Goal: Task Accomplishment & Management: Complete application form

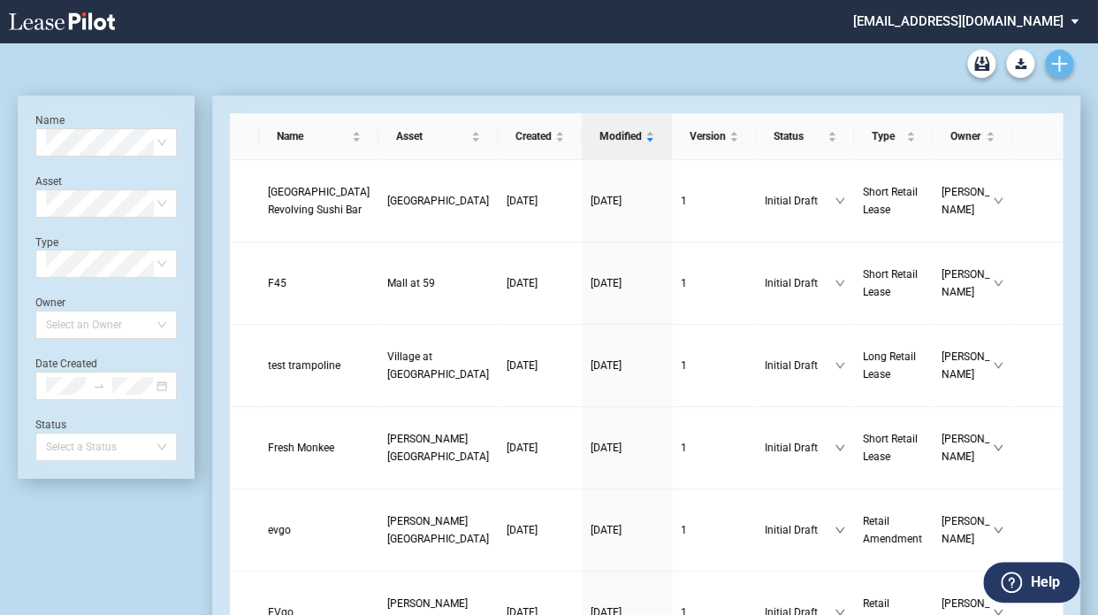
click at [1058, 64] on use "Create new document" at bounding box center [1060, 64] width 16 height 16
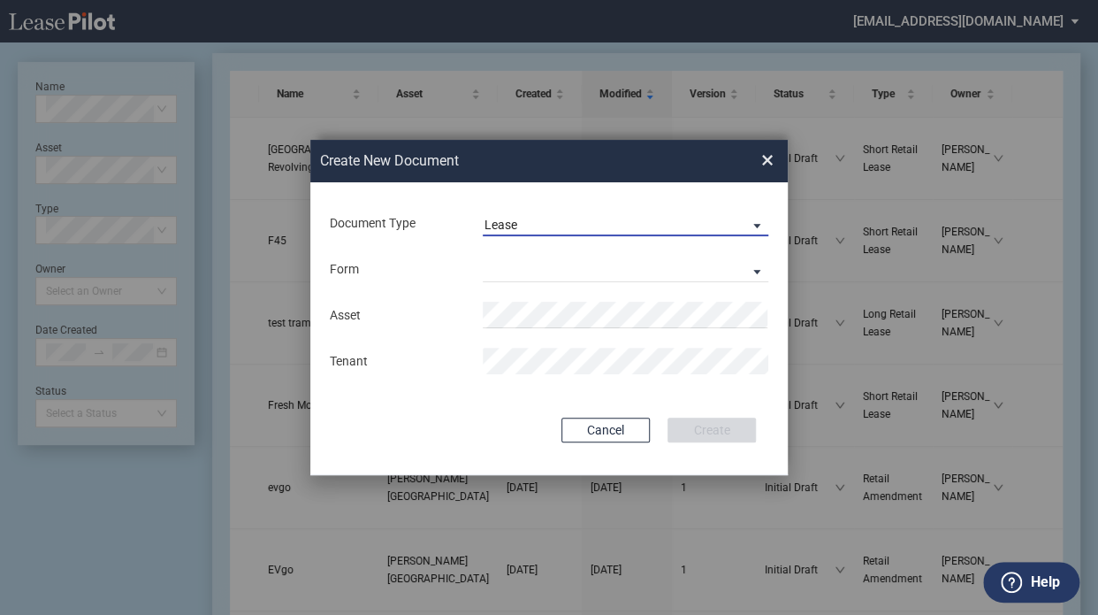
click at [668, 222] on span "Lease" at bounding box center [612, 226] width 254 height 18
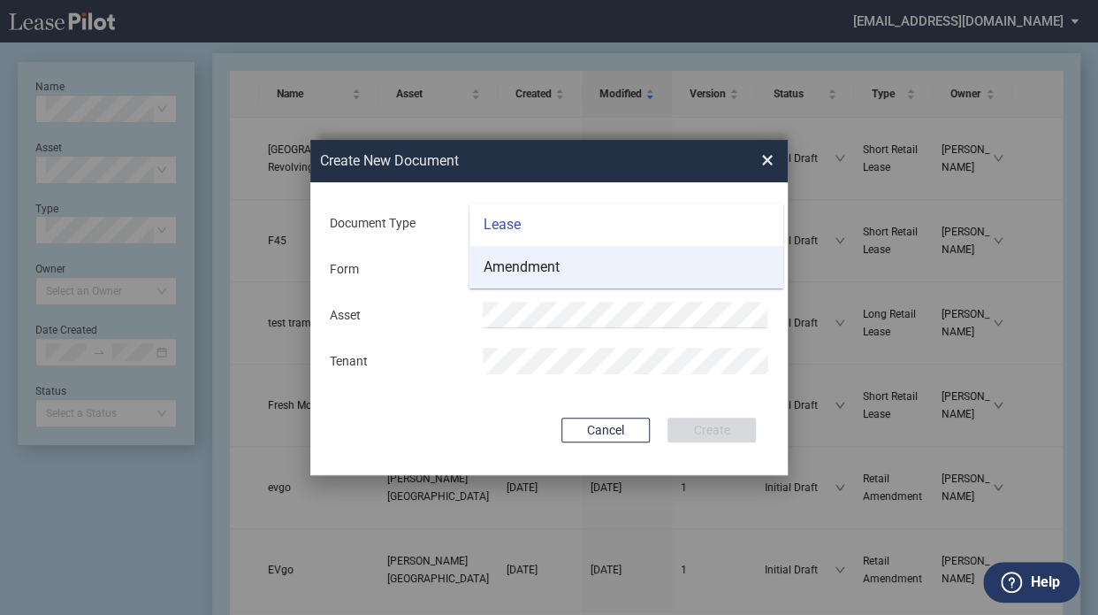
click at [601, 265] on md-option "Amendment" at bounding box center [627, 267] width 314 height 42
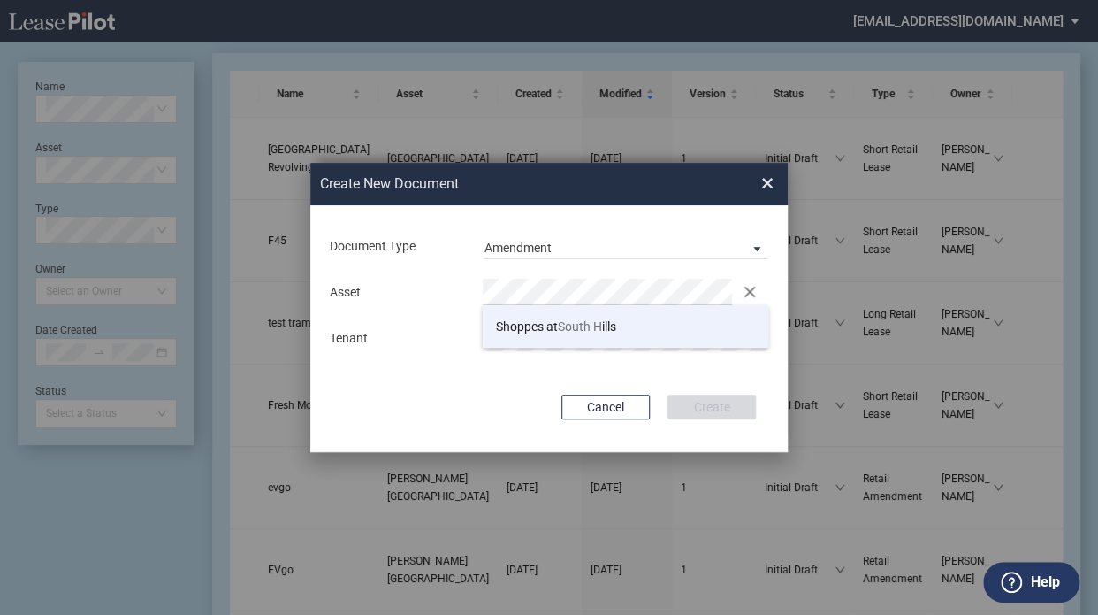
click at [546, 328] on span "Shoppes at [GEOGRAPHIC_DATA]" at bounding box center [556, 326] width 120 height 14
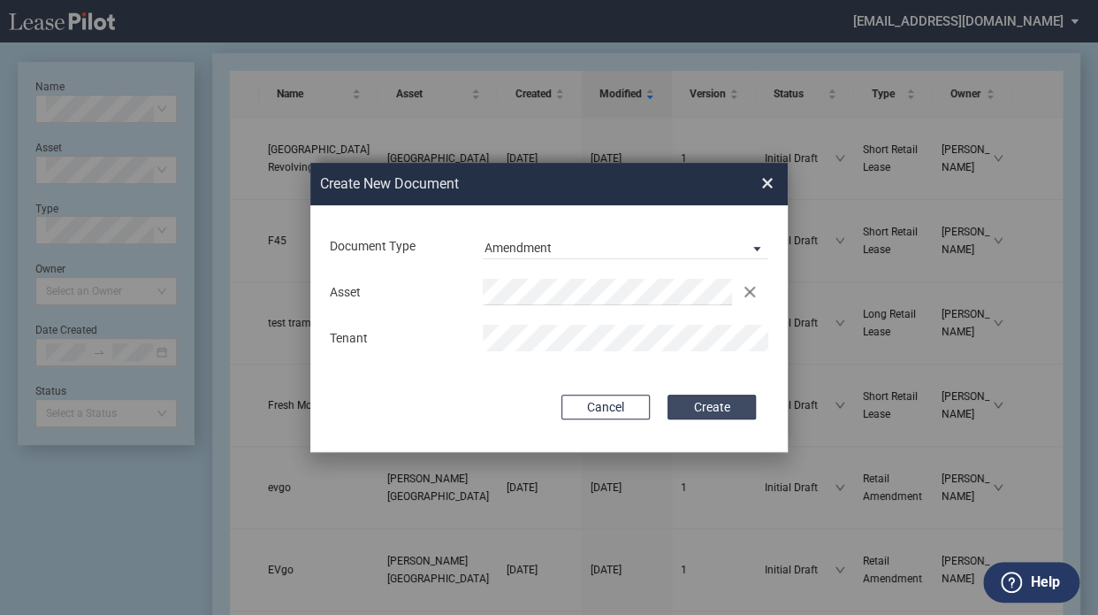
click at [719, 409] on button "Create" at bounding box center [712, 406] width 88 height 25
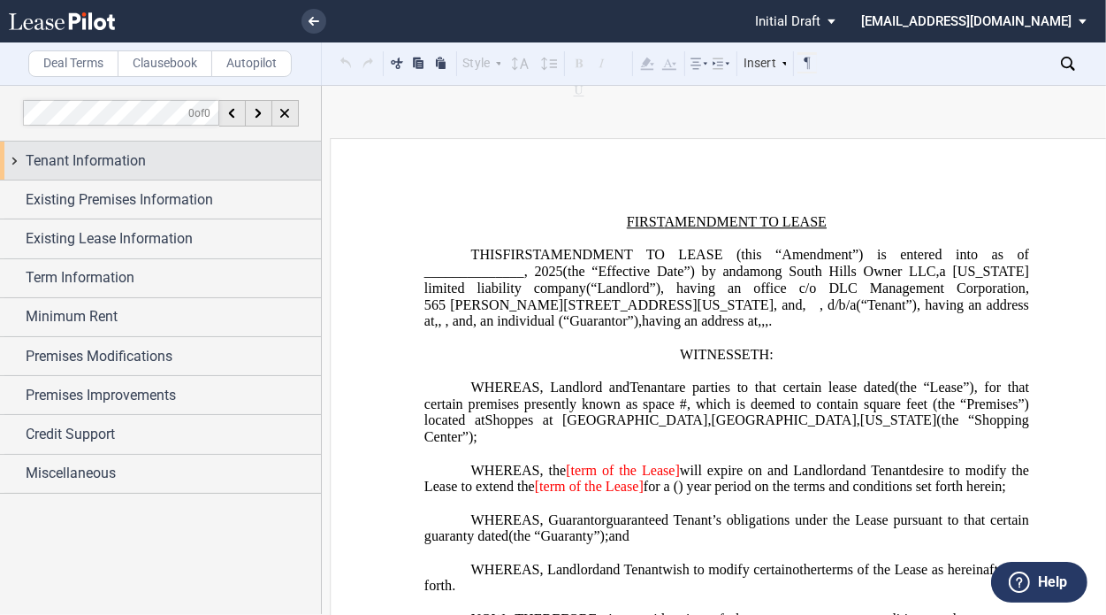
click at [104, 162] on span "Tenant Information" at bounding box center [86, 160] width 120 height 21
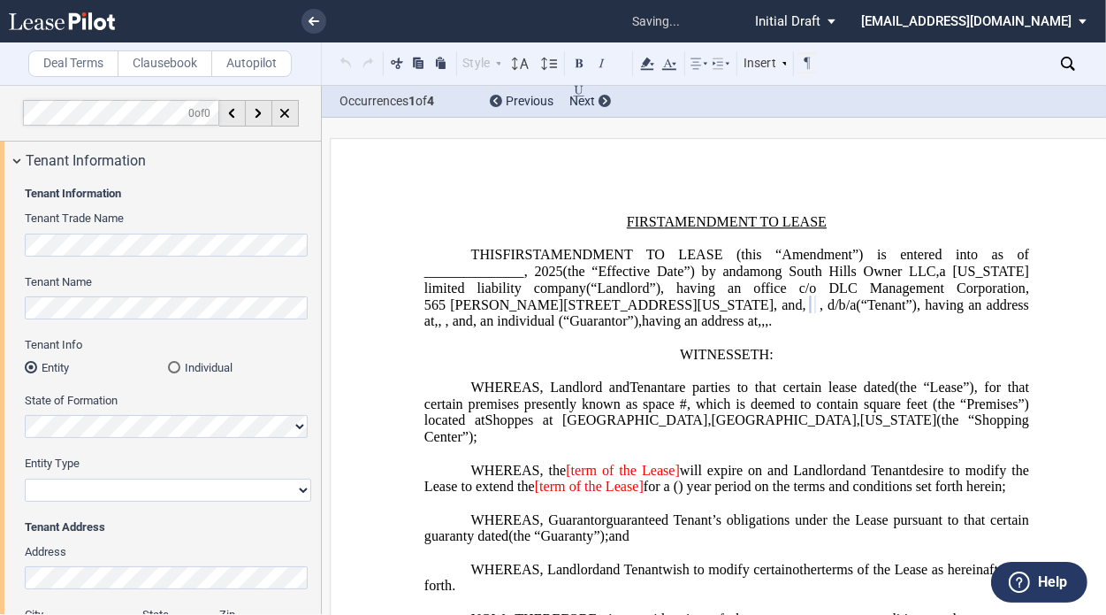
click at [87, 489] on select "Corporation Limited Liability Company General Partnership Limited Partnership O…" at bounding box center [168, 489] width 287 height 23
select select "limited liability company"
click at [25, 478] on select "Corporation Limited Liability Company General Partnership Limited Partnership O…" at bounding box center [168, 489] width 287 height 23
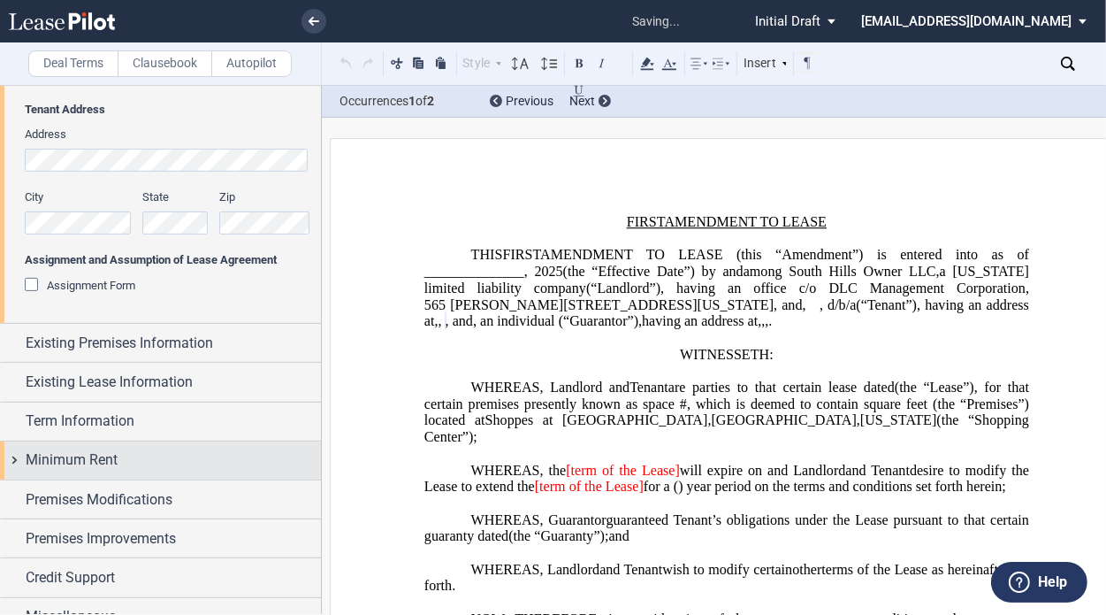
scroll to position [435, 0]
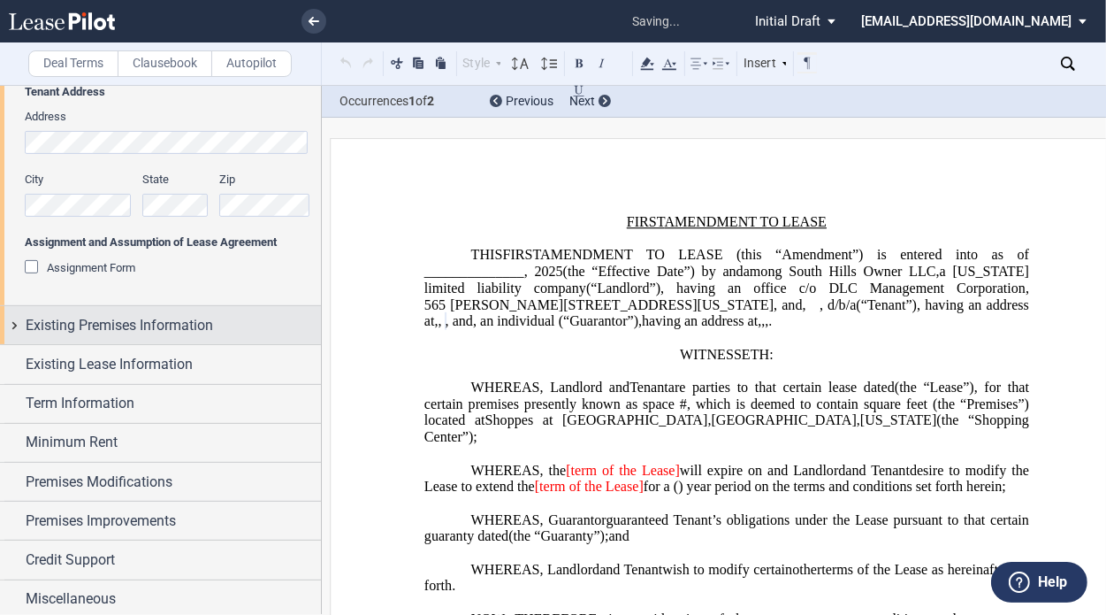
click at [156, 318] on span "Existing Premises Information" at bounding box center [119, 325] width 187 height 21
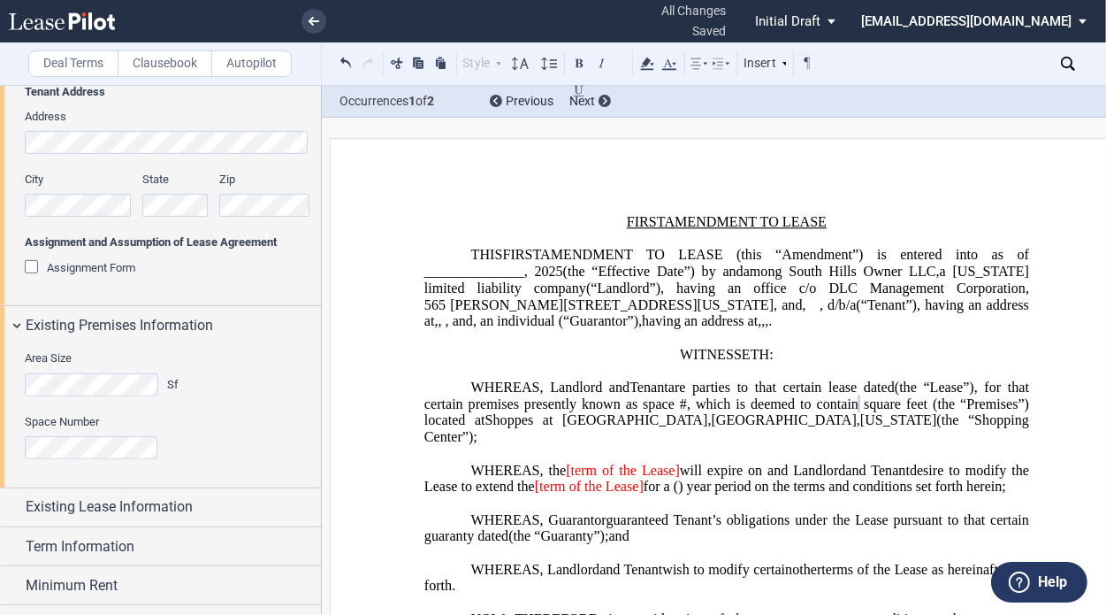
click at [151, 428] on label "Space Number" at bounding box center [168, 422] width 287 height 16
click at [96, 463] on div "Space Number" at bounding box center [168, 445] width 287 height 63
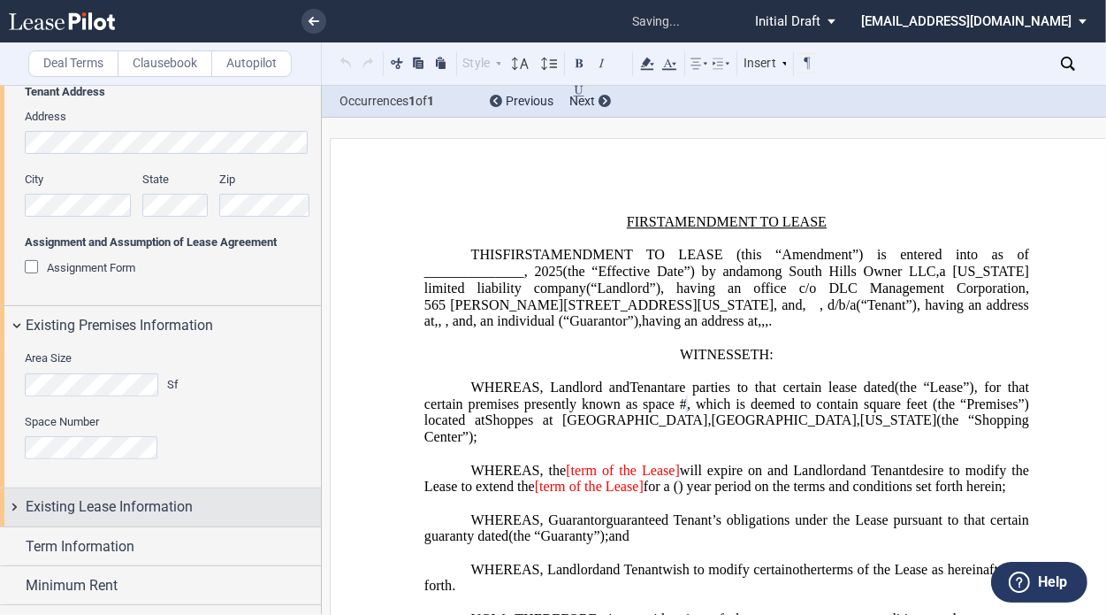
click at [103, 509] on span "Existing Lease Information" at bounding box center [109, 506] width 167 height 21
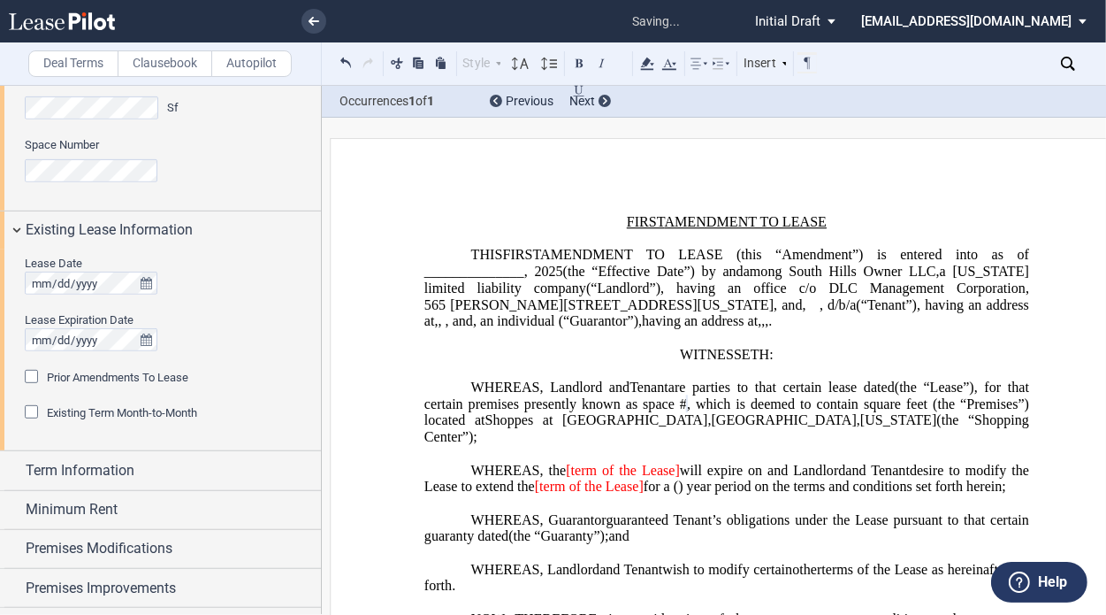
scroll to position [721, 0]
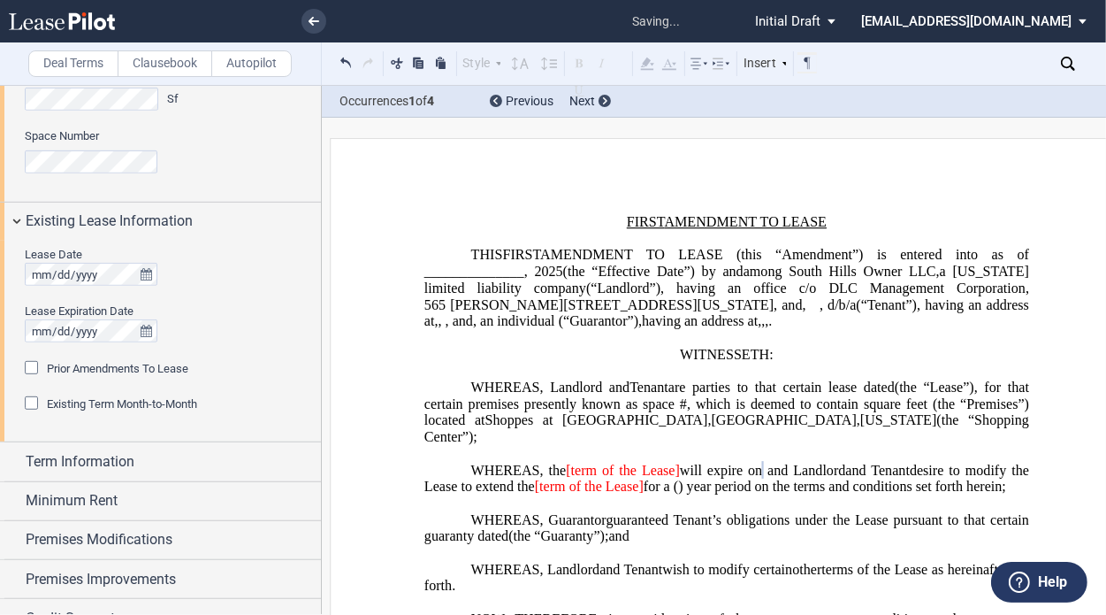
click at [73, 367] on span "Prior Amendments To Lease" at bounding box center [118, 368] width 142 height 13
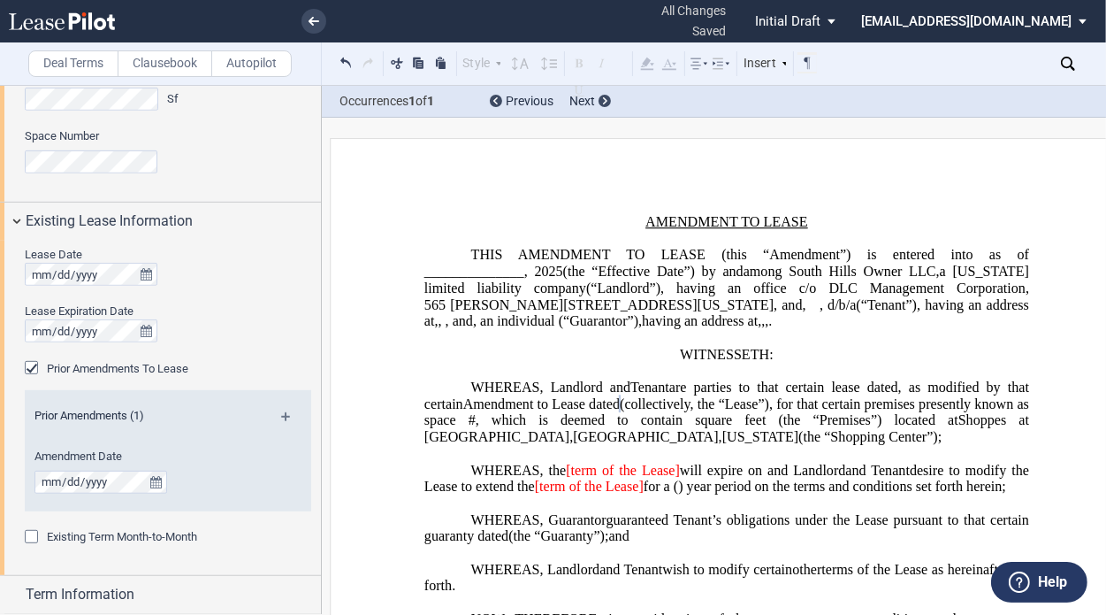
drag, startPoint x: 315, startPoint y: 372, endPoint x: 316, endPoint y: 434, distance: 61.9
click at [316, 434] on div "Lease Date Lease Expiration Date Prior Amendments To Lease Prior Amendments (1)…" at bounding box center [160, 408] width 321 height 334
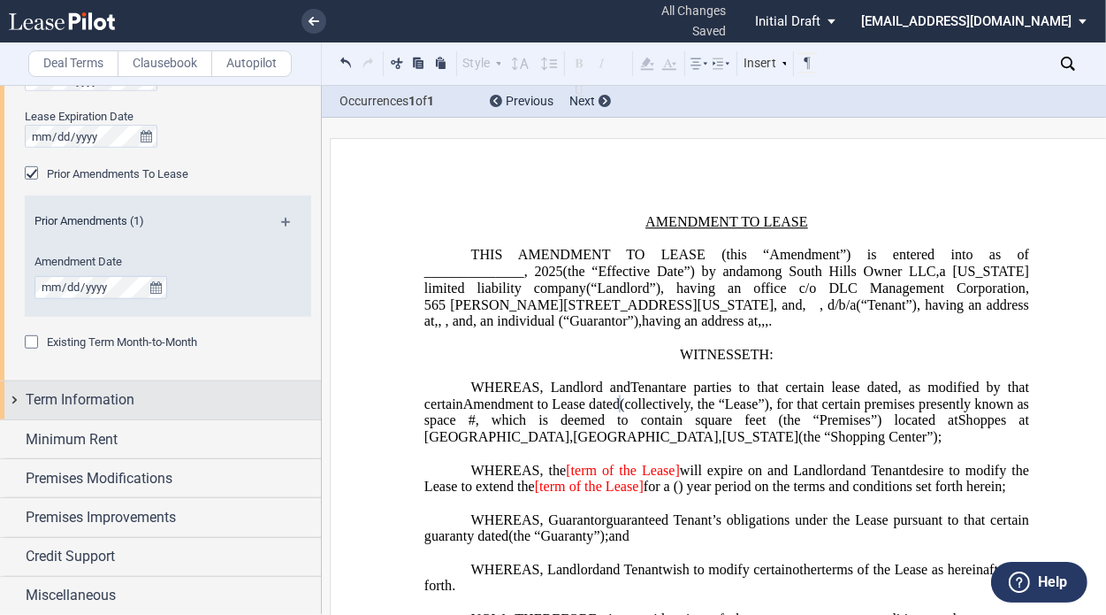
click at [140, 408] on div "Term Information" at bounding box center [173, 399] width 295 height 21
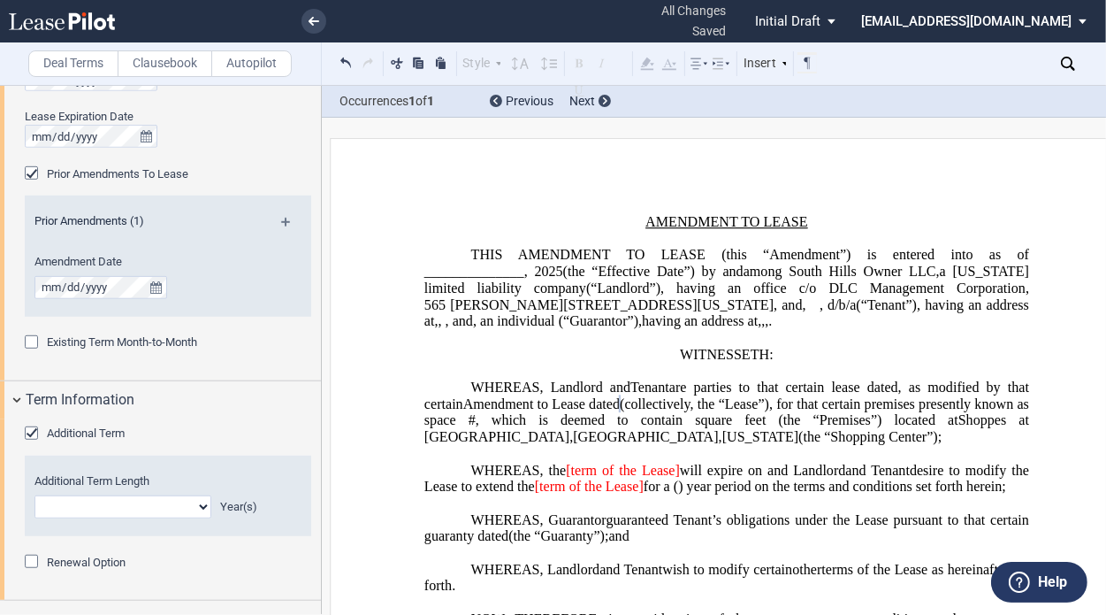
click at [180, 505] on select "0 1 2 3 4 5 6 7 8 9 10 11 12 13 14 15 16 17 18 19 20" at bounding box center [122, 506] width 177 height 23
select select "number:5"
click at [34, 495] on select "0 1 2 3 4 5 6 7 8 9 10 11 12 13 14 15 16 17 18 19 20" at bounding box center [122, 506] width 177 height 23
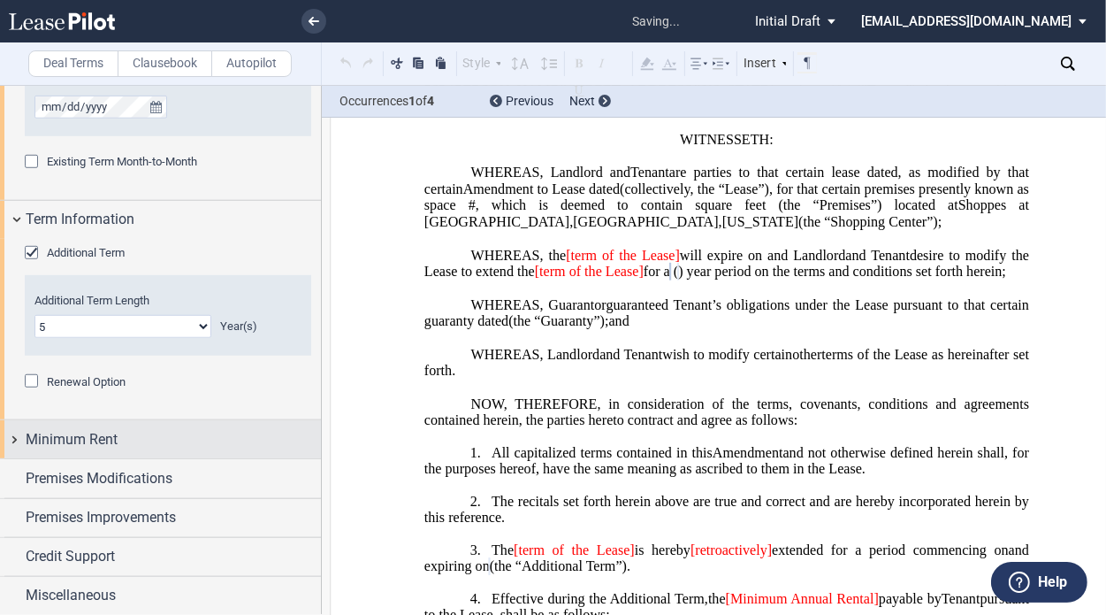
scroll to position [218, 0]
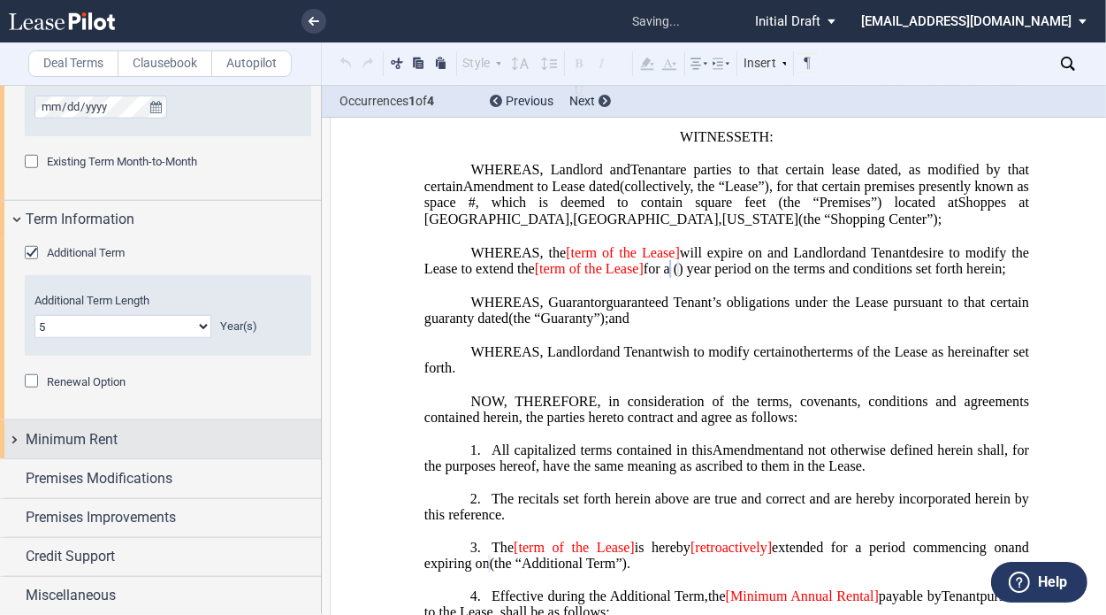
click at [180, 456] on div "Minimum Rent" at bounding box center [160, 439] width 321 height 38
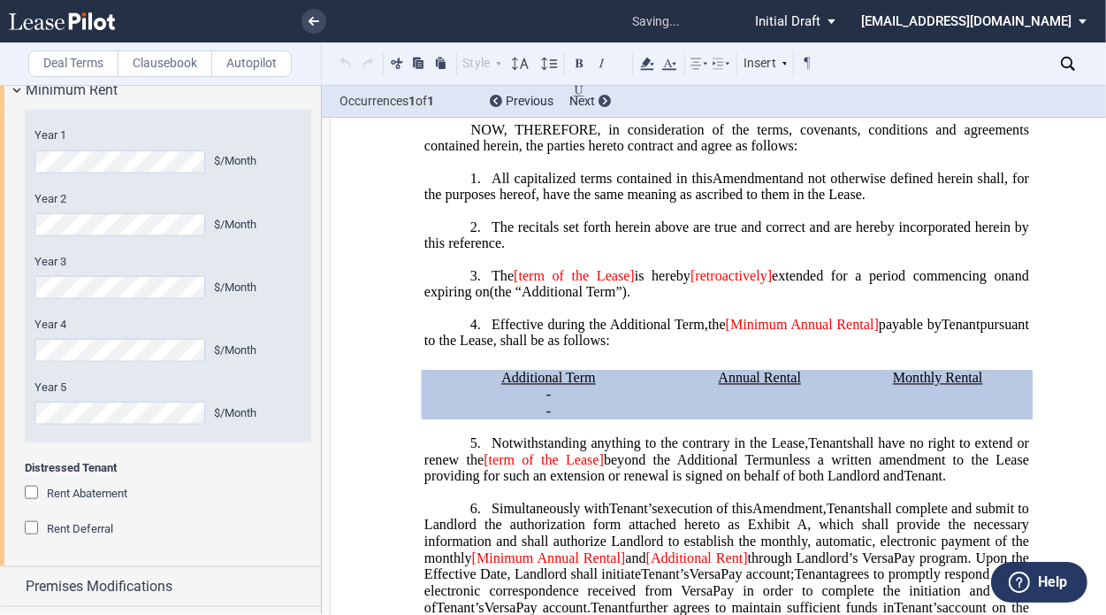
scroll to position [626, 0]
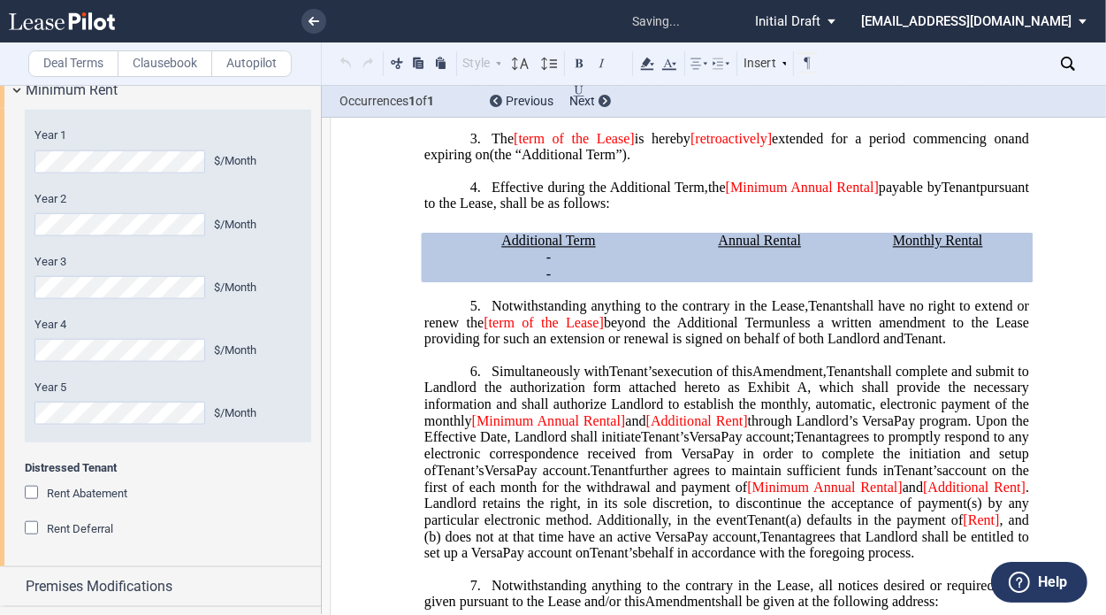
click at [71, 336] on div "Year 4 $/Month" at bounding box center [167, 339] width 267 height 45
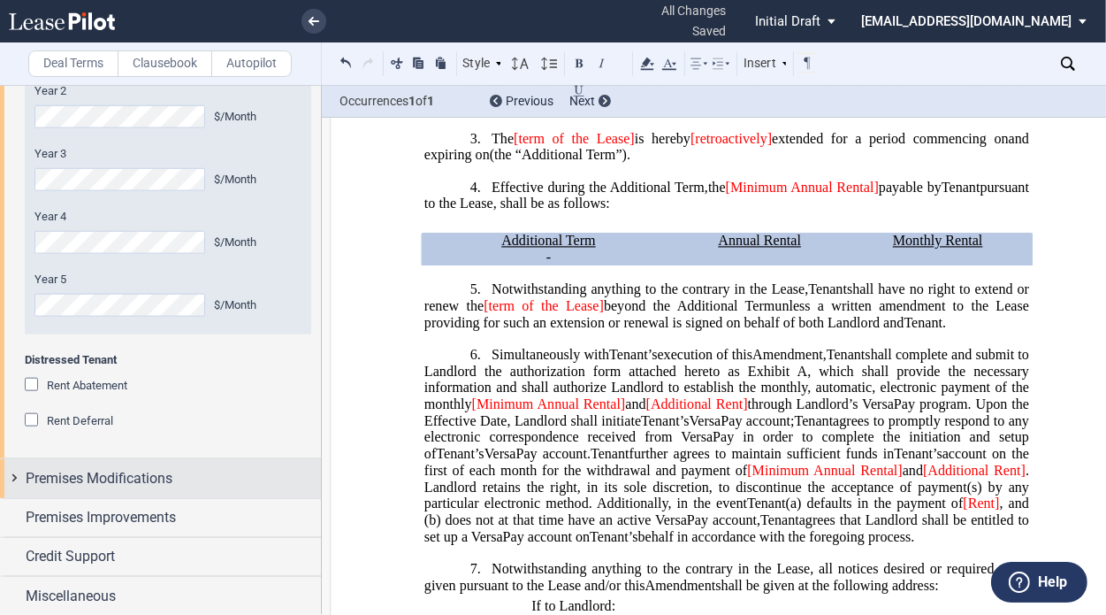
click at [126, 483] on span "Premises Modifications" at bounding box center [99, 478] width 147 height 21
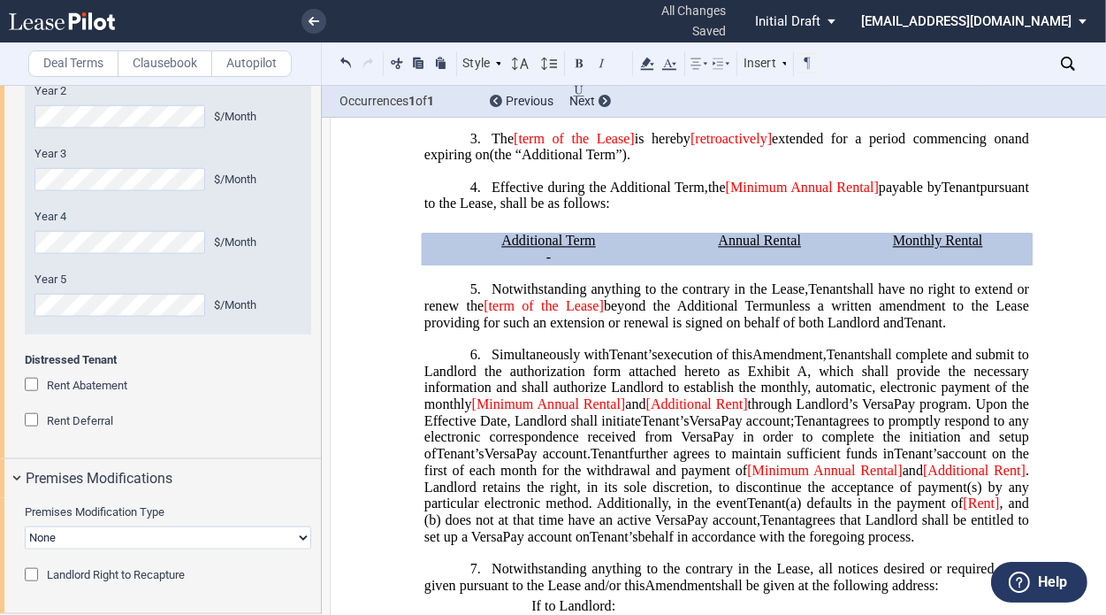
drag, startPoint x: 316, startPoint y: 469, endPoint x: 318, endPoint y: 526, distance: 57.5
click at [318, 526] on div at bounding box center [161, 349] width 322 height 529
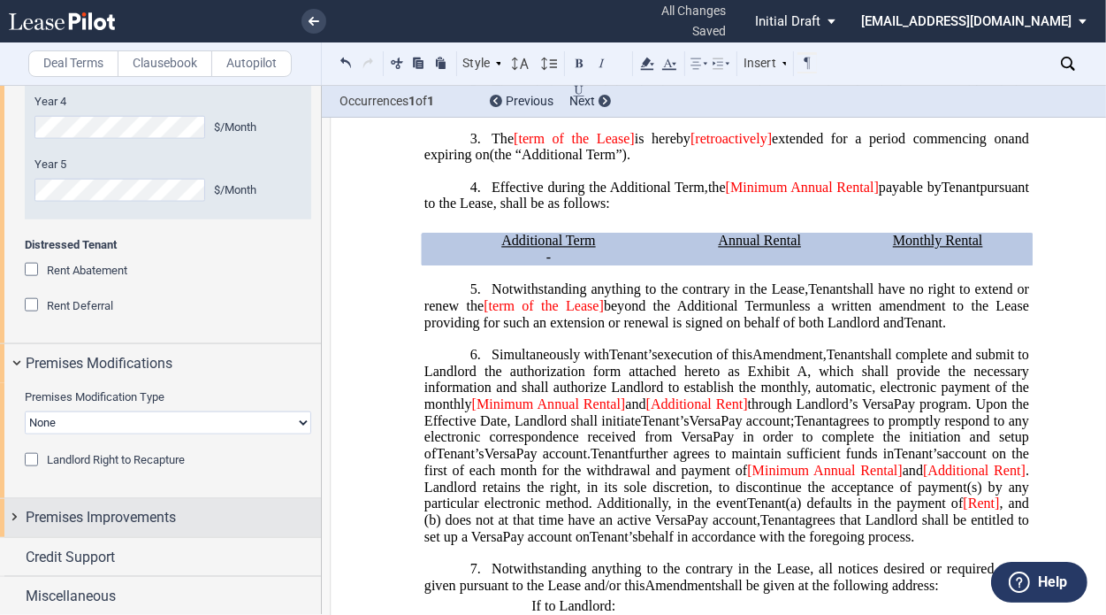
click at [116, 517] on span "Premises Improvements" at bounding box center [101, 517] width 150 height 21
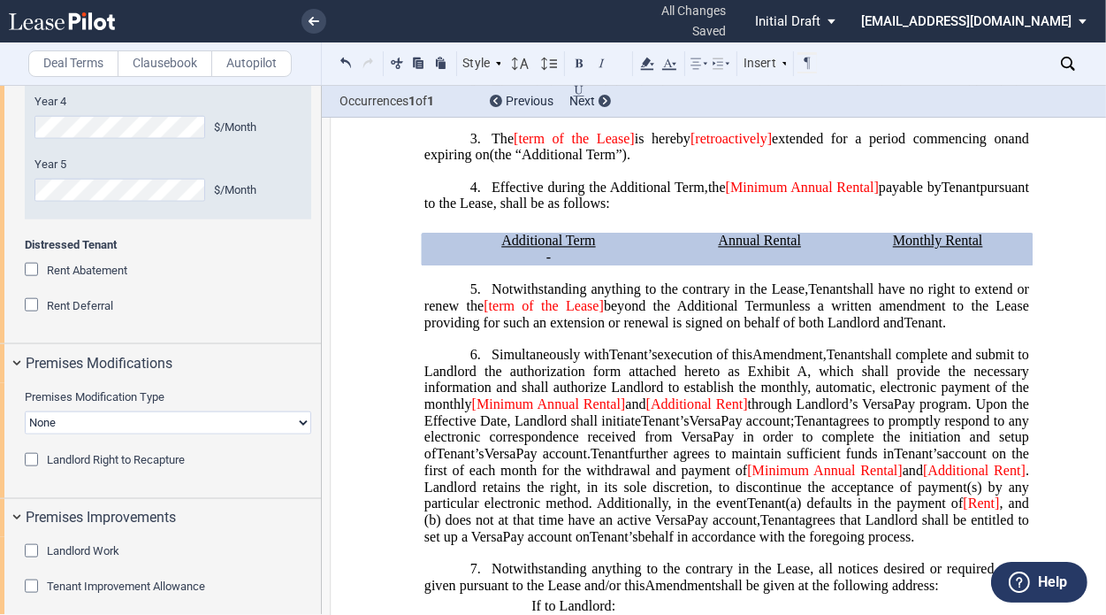
scroll to position [1791, 0]
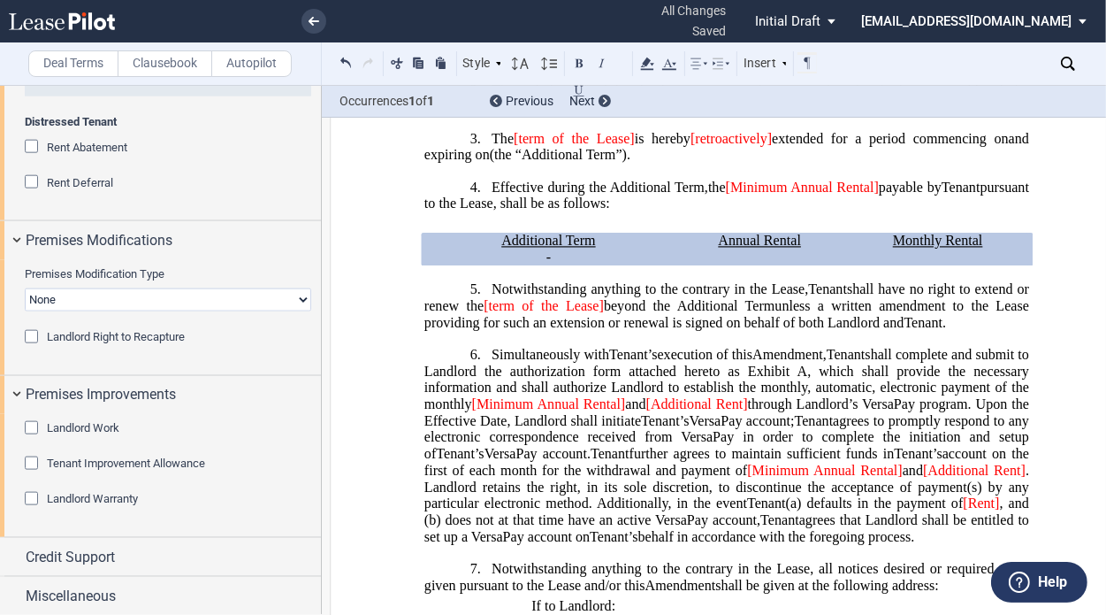
click at [195, 519] on div "Landlord Warranty" at bounding box center [168, 508] width 287 height 35
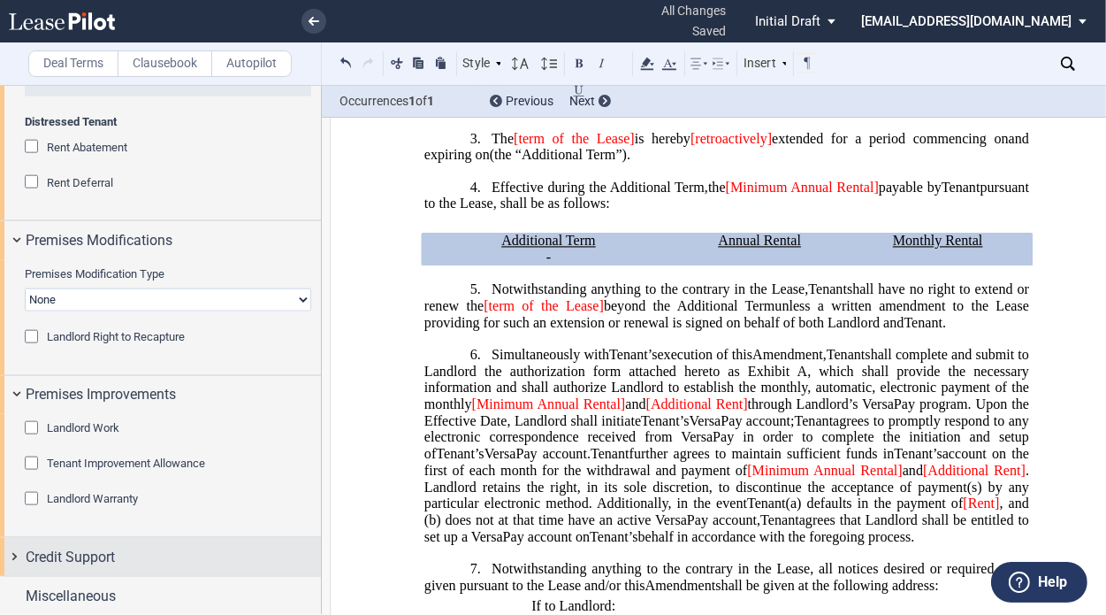
click at [161, 540] on div "Credit Support" at bounding box center [160, 557] width 321 height 38
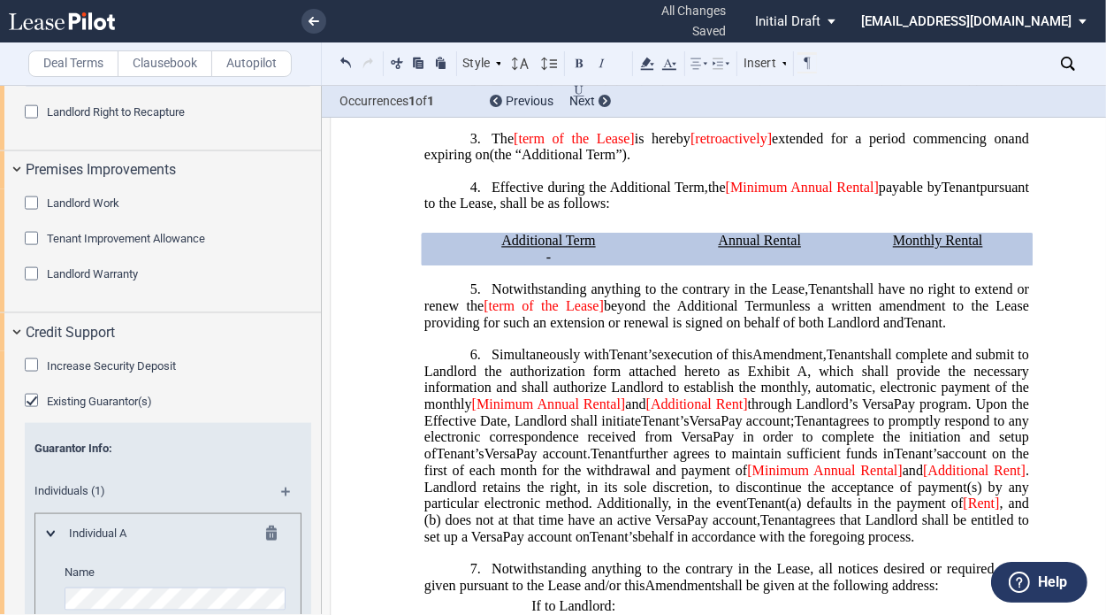
scroll to position [2137, 0]
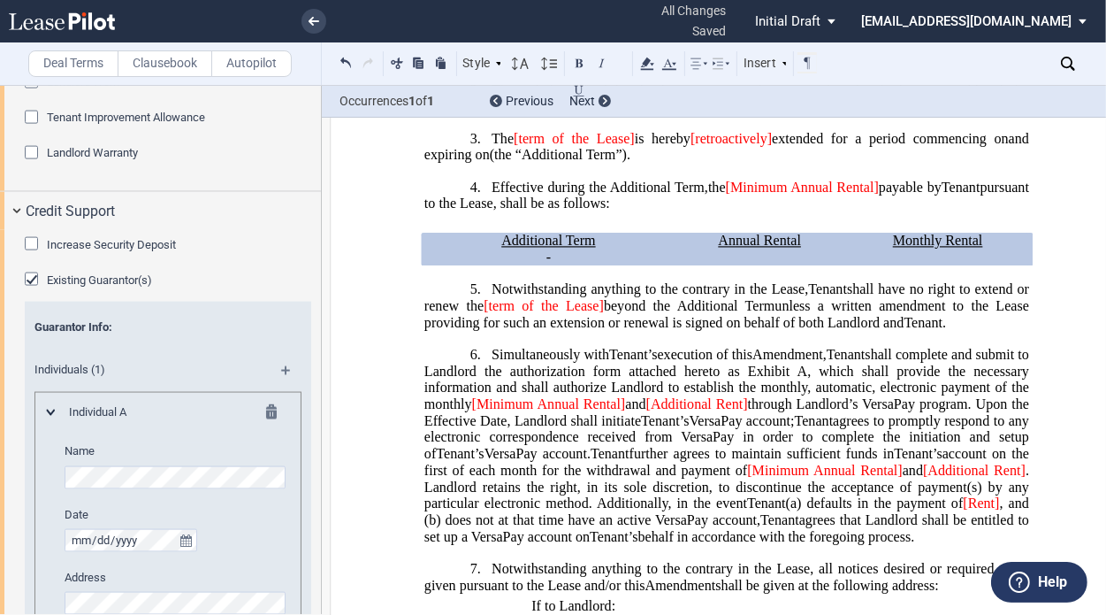
click at [142, 461] on editor-control "Name" at bounding box center [177, 465] width 225 height 45
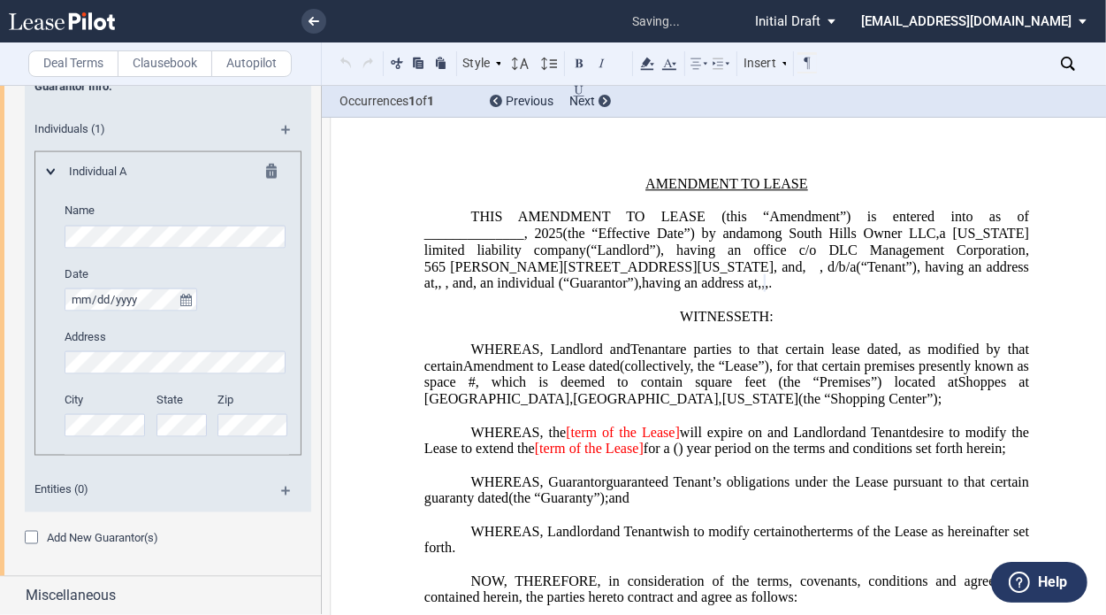
scroll to position [0, 0]
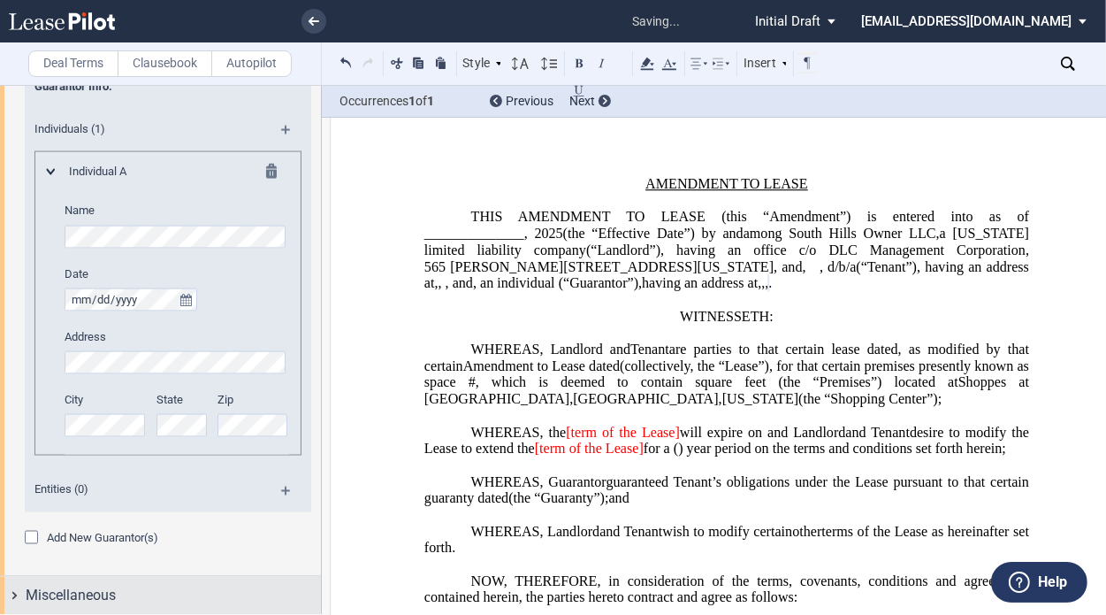
click at [269, 590] on div "Miscellaneous" at bounding box center [173, 595] width 295 height 21
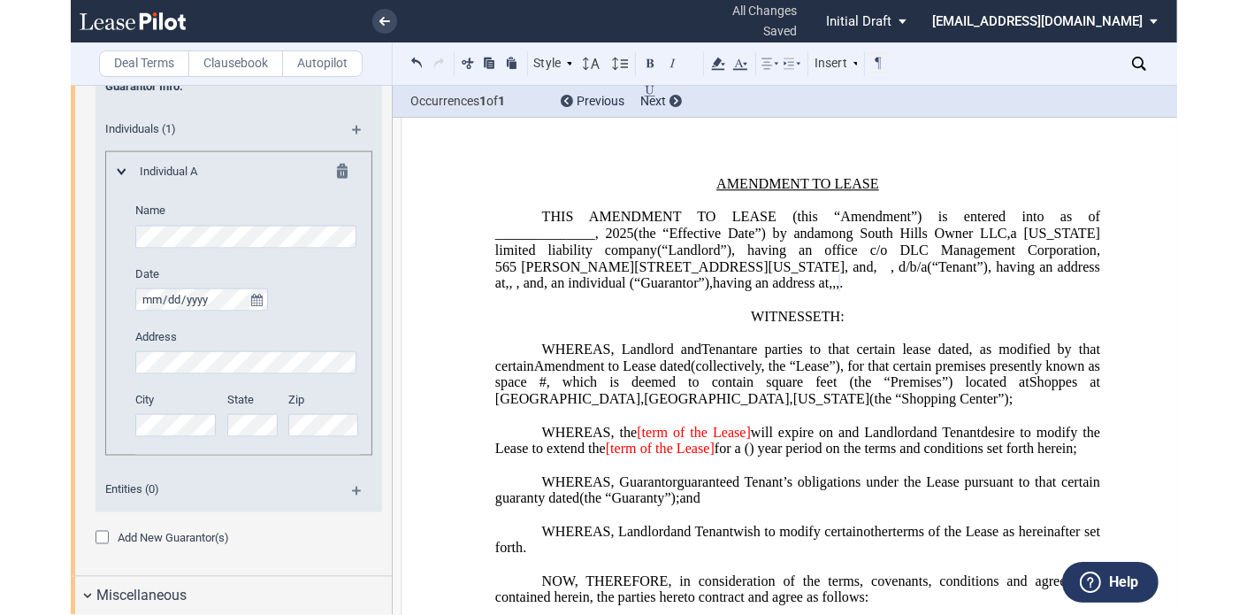
scroll to position [2465, 0]
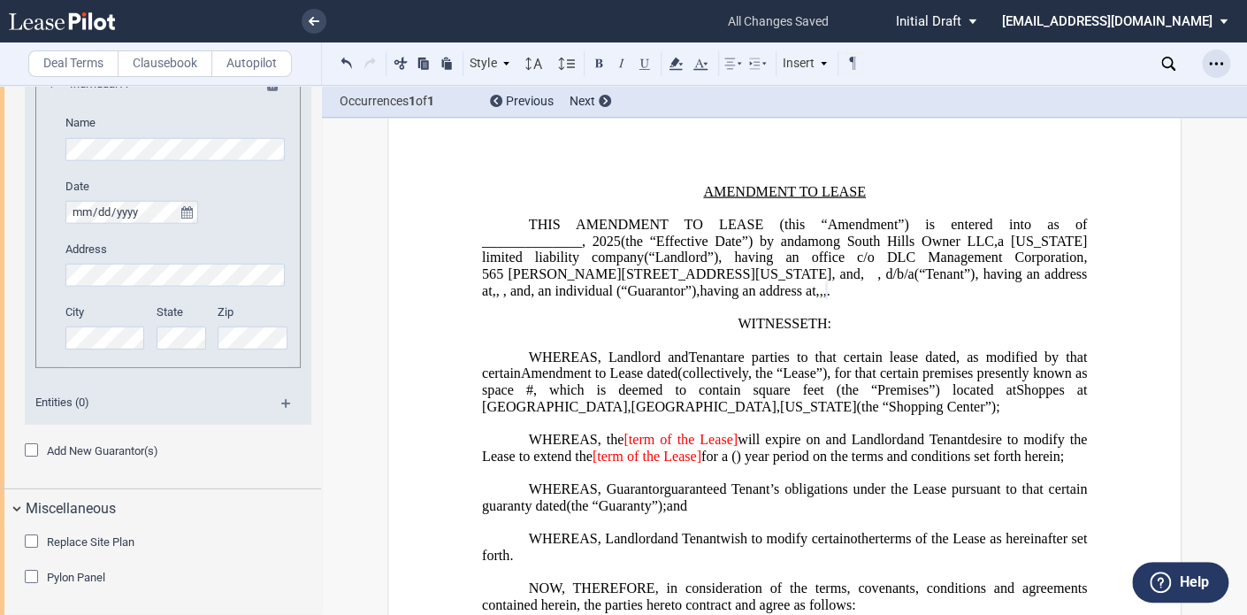
click at [1105, 52] on div "Open Lease options menu" at bounding box center [1216, 64] width 28 height 28
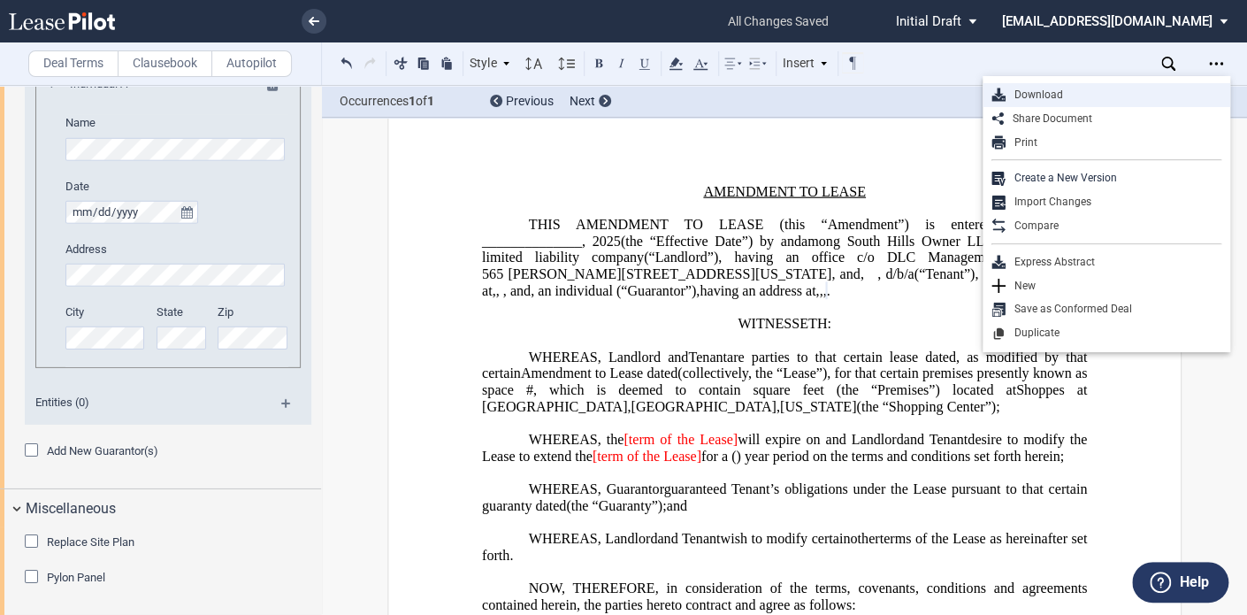
click at [1022, 96] on div "Download" at bounding box center [1114, 95] width 216 height 15
